Goal: Information Seeking & Learning: Learn about a topic

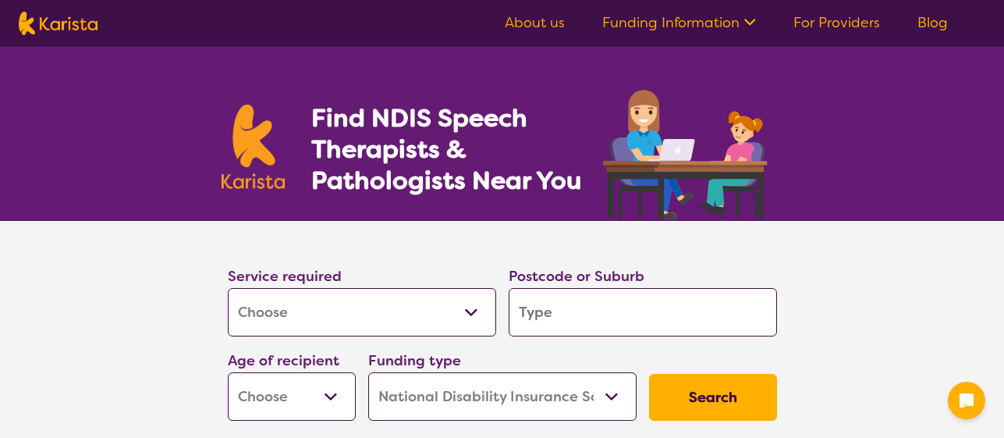
select select "[MEDICAL_DATA]"
select select "NDIS"
select select "[MEDICAL_DATA]"
select select "NDIS"
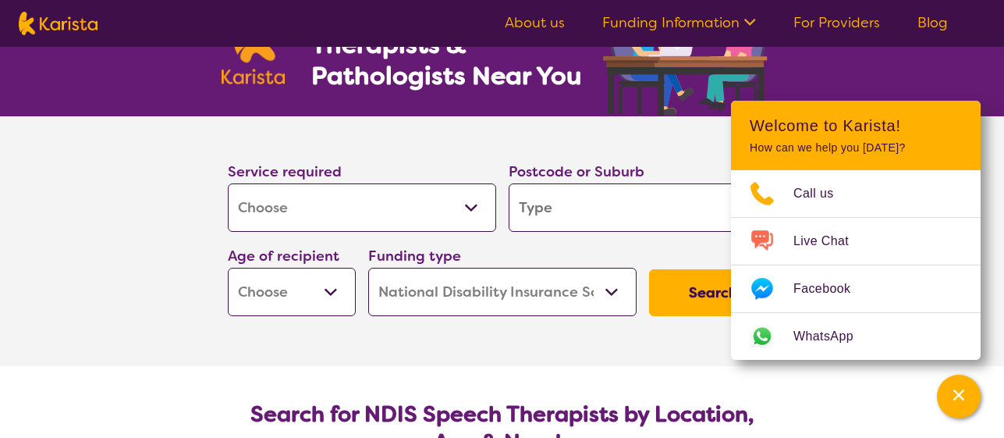
scroll to position [104, 0]
click at [606, 210] on input "search" at bounding box center [643, 208] width 268 height 48
type input "2"
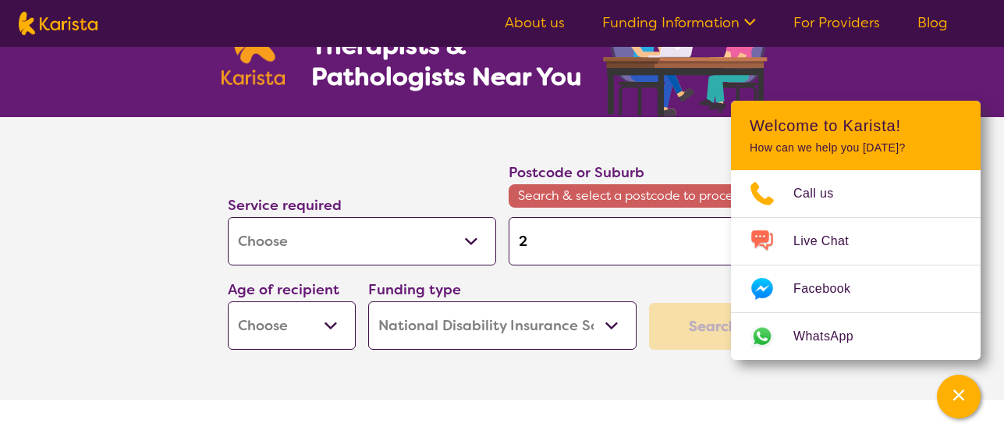
type input "21"
type input "211"
type input "2117"
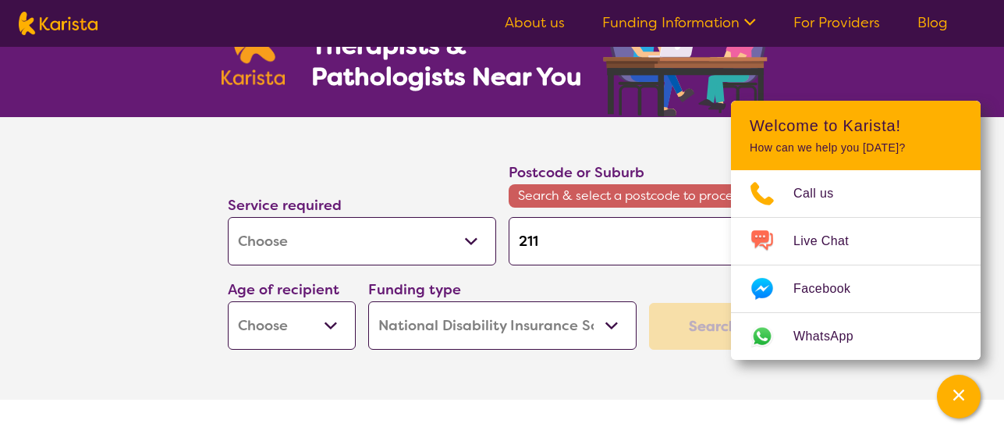
type input "2117"
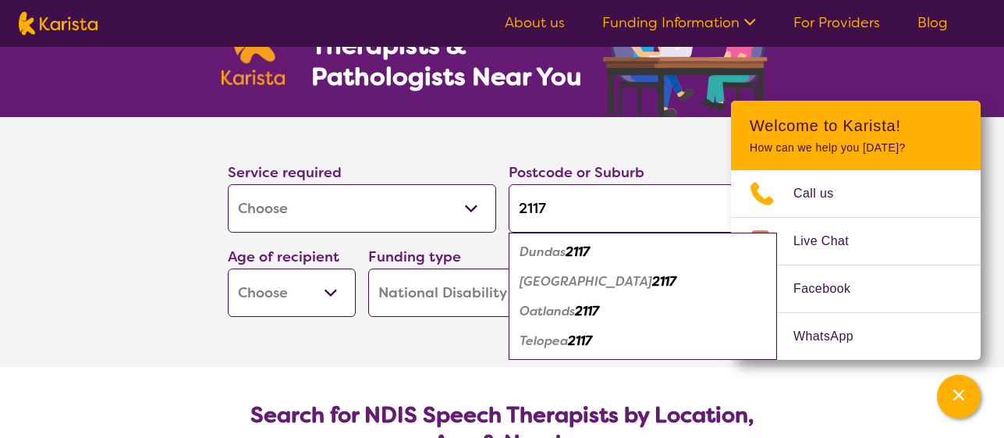
type input "2117"
click at [569, 317] on em "Oatlands" at bounding box center [546, 311] width 55 height 16
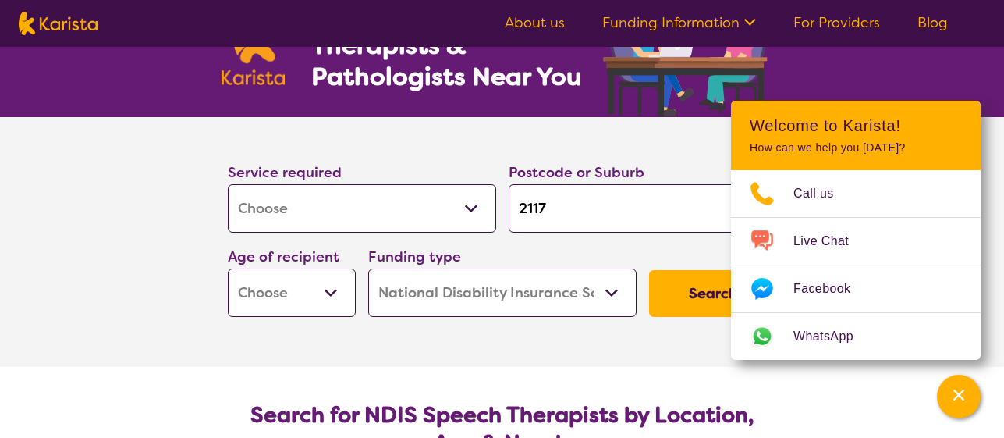
click at [306, 305] on select "Early Childhood - 0 to 9 Child - 10 to 11 Adolescent - 12 to 17 Adult - 18 to 6…" at bounding box center [292, 292] width 128 height 48
select select "EC"
click at [461, 301] on select "Home Care Package (HCP) National Disability Insurance Scheme (NDIS) I don't know" at bounding box center [502, 292] width 268 height 48
click at [678, 292] on button "Search" at bounding box center [713, 293] width 128 height 47
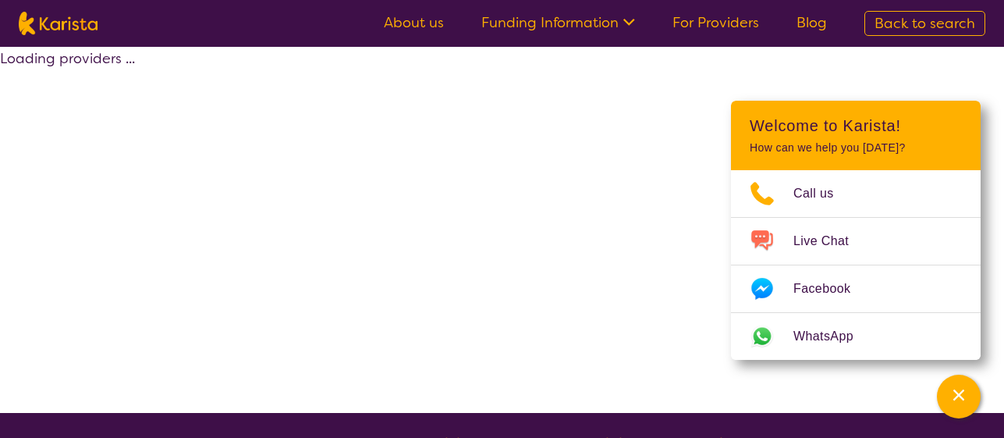
select select "by_score"
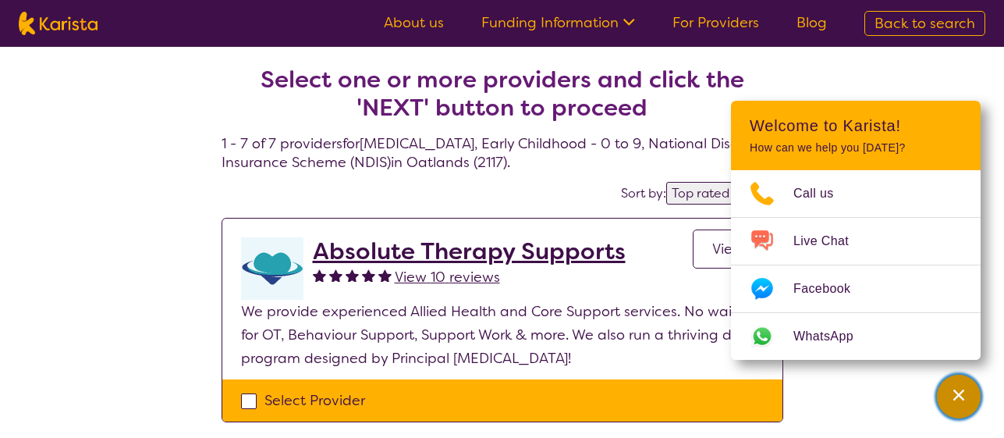
click at [973, 402] on div "Channel Menu" at bounding box center [958, 396] width 31 height 34
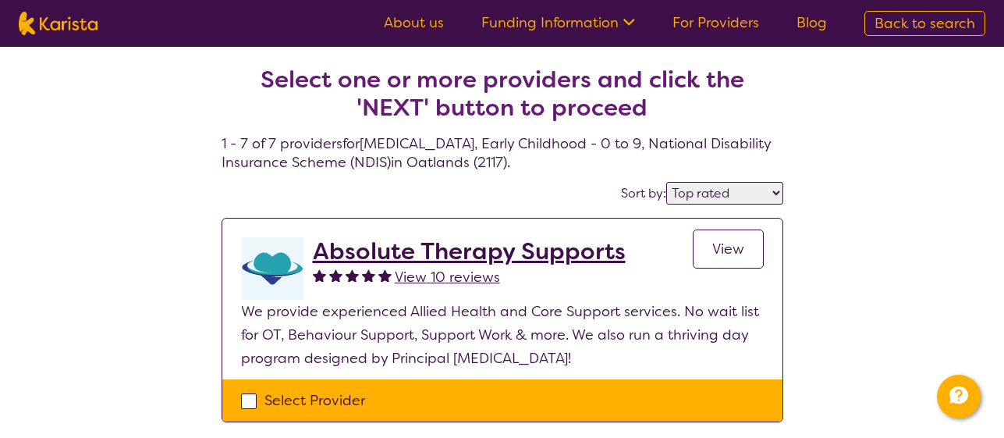
click at [720, 253] on span "View" at bounding box center [728, 248] width 32 height 19
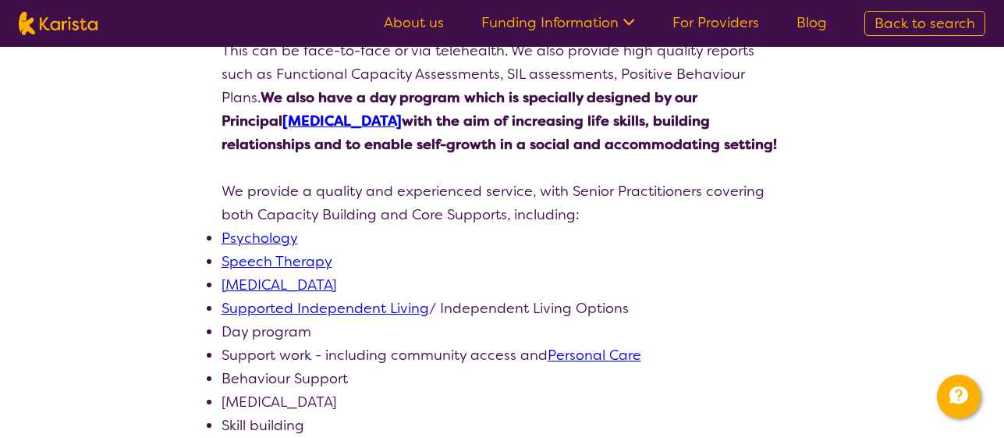
scroll to position [367, 0]
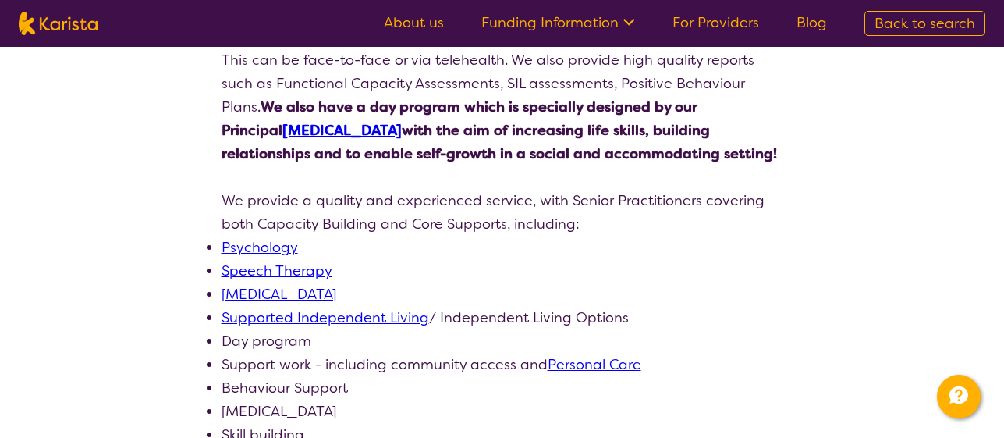
click at [402, 121] on link "[MEDICAL_DATA]" at bounding box center [341, 130] width 119 height 19
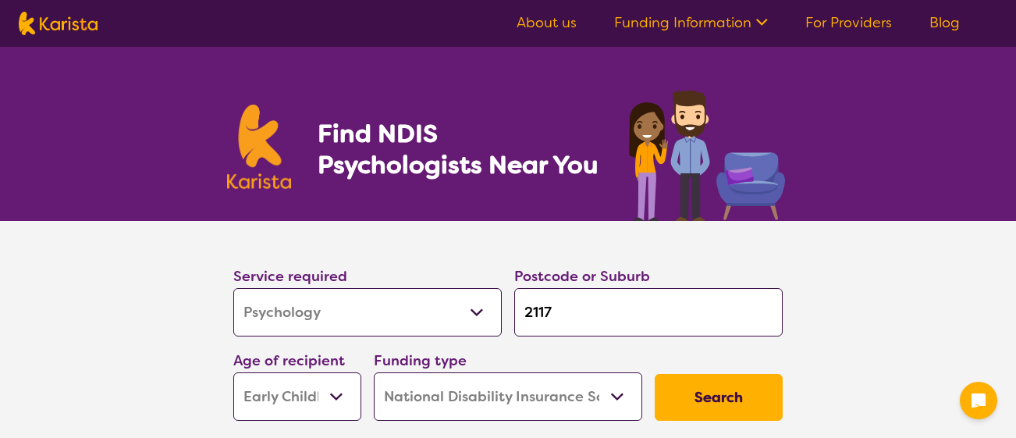
select select "Psychology"
select select "EC"
select select "NDIS"
select select "Psychology"
select select "EC"
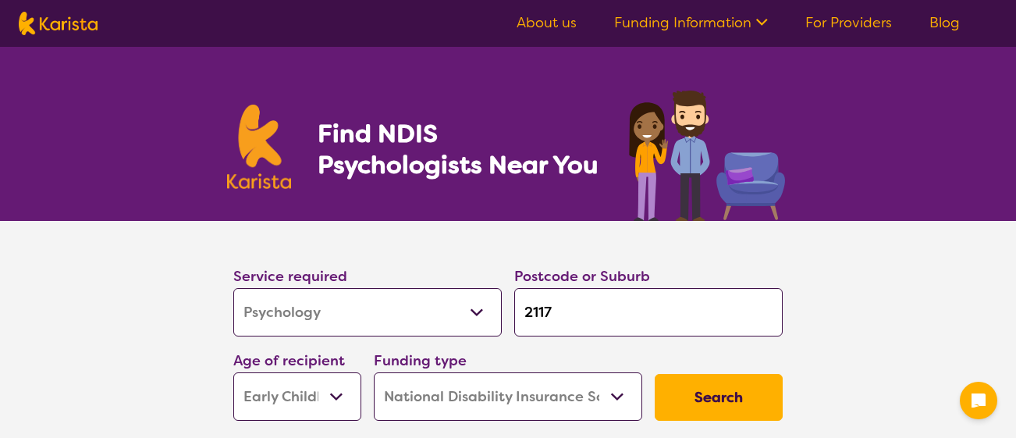
select select "NDIS"
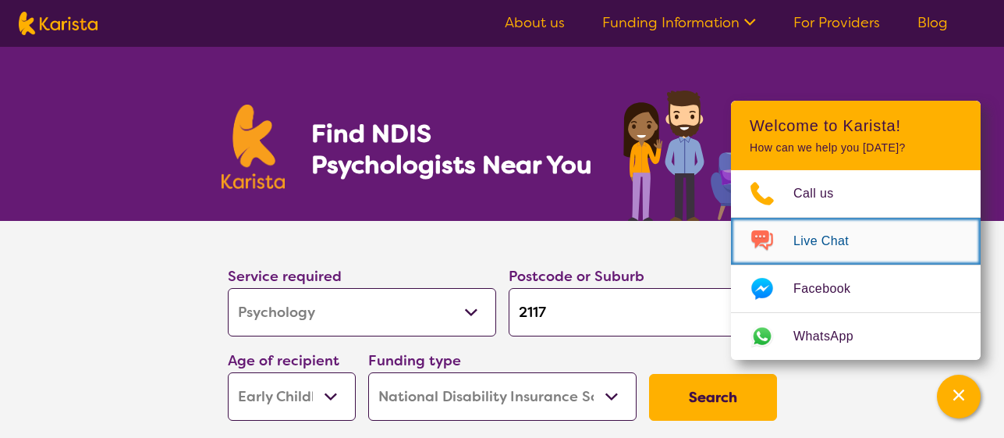
click at [844, 237] on span "Live Chat" at bounding box center [830, 240] width 74 height 23
